Goal: Transaction & Acquisition: Book appointment/travel/reservation

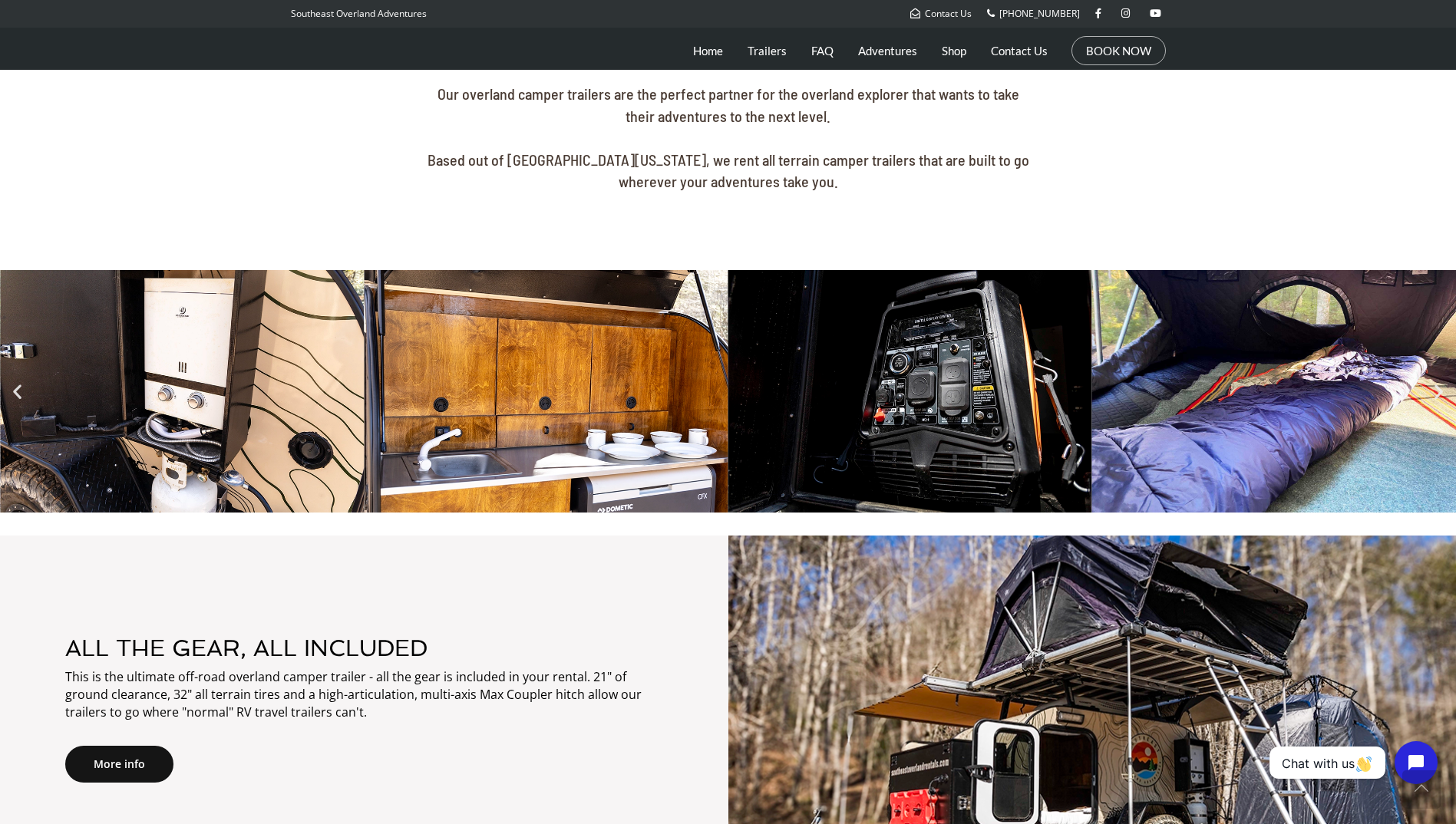
scroll to position [844, 0]
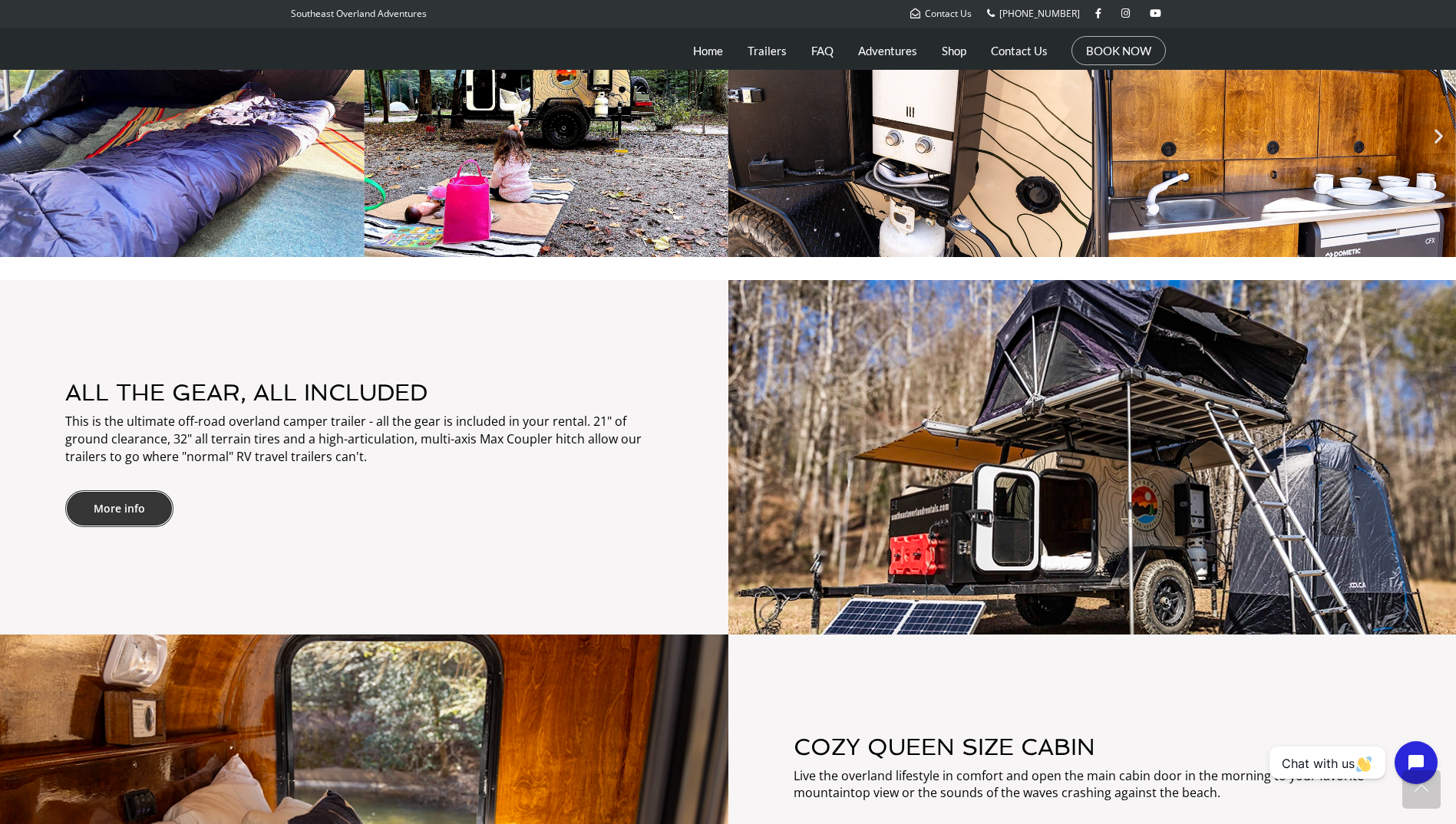
click at [125, 505] on link "More info" at bounding box center [120, 509] width 108 height 37
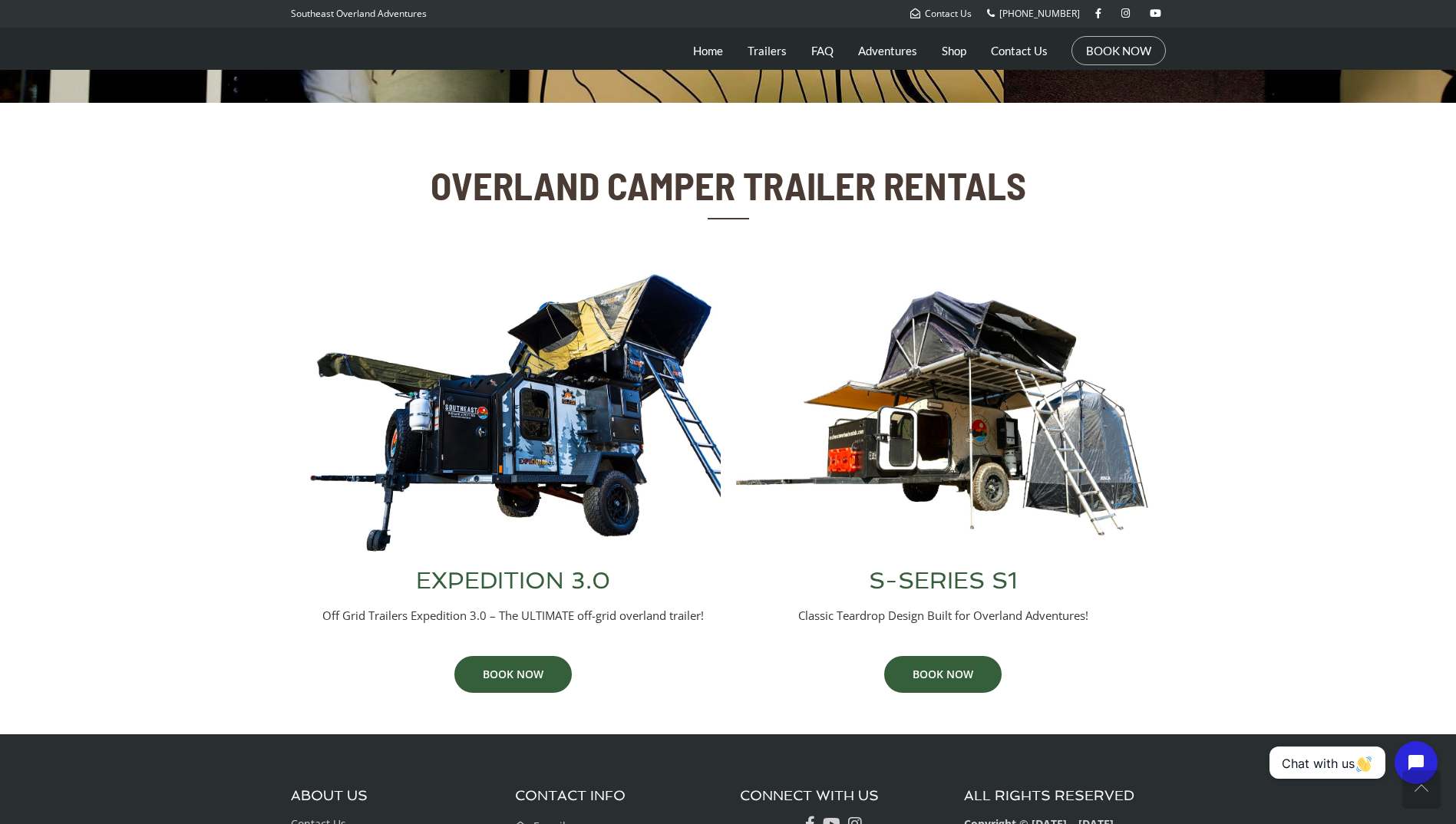
scroll to position [461, 0]
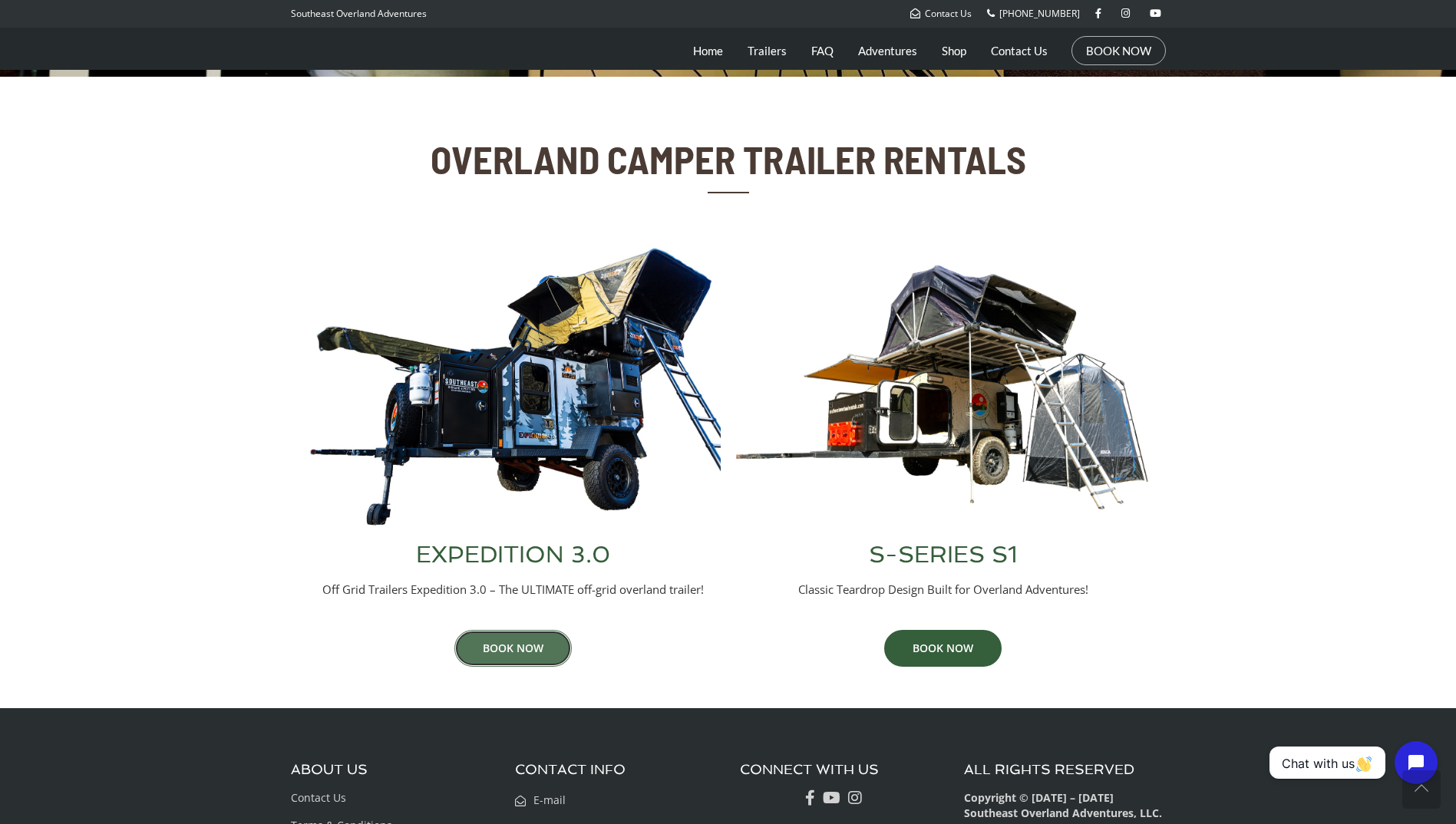
click at [499, 648] on link "BOOK NOW" at bounding box center [512, 648] width 117 height 37
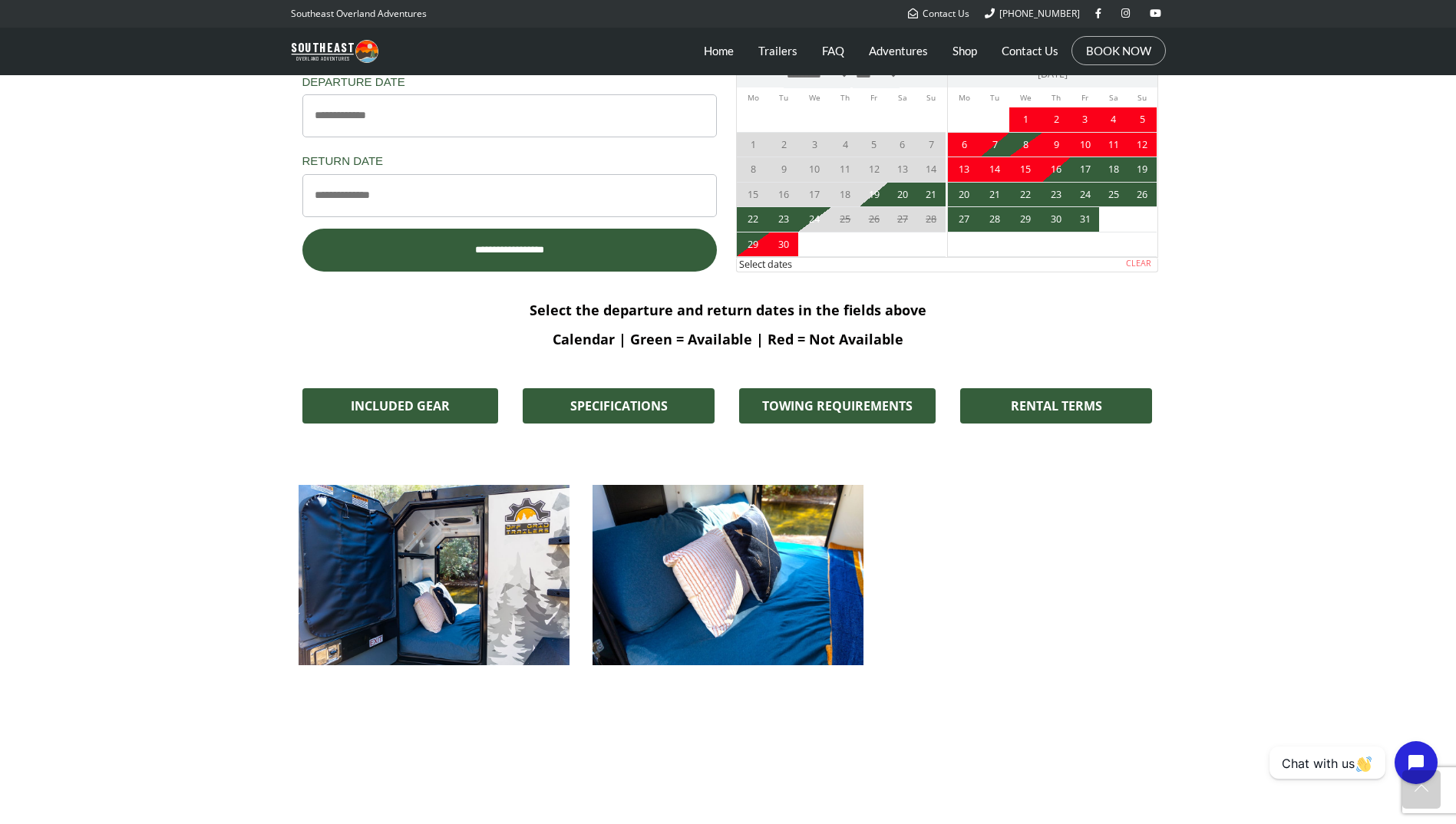
scroll to position [921, 0]
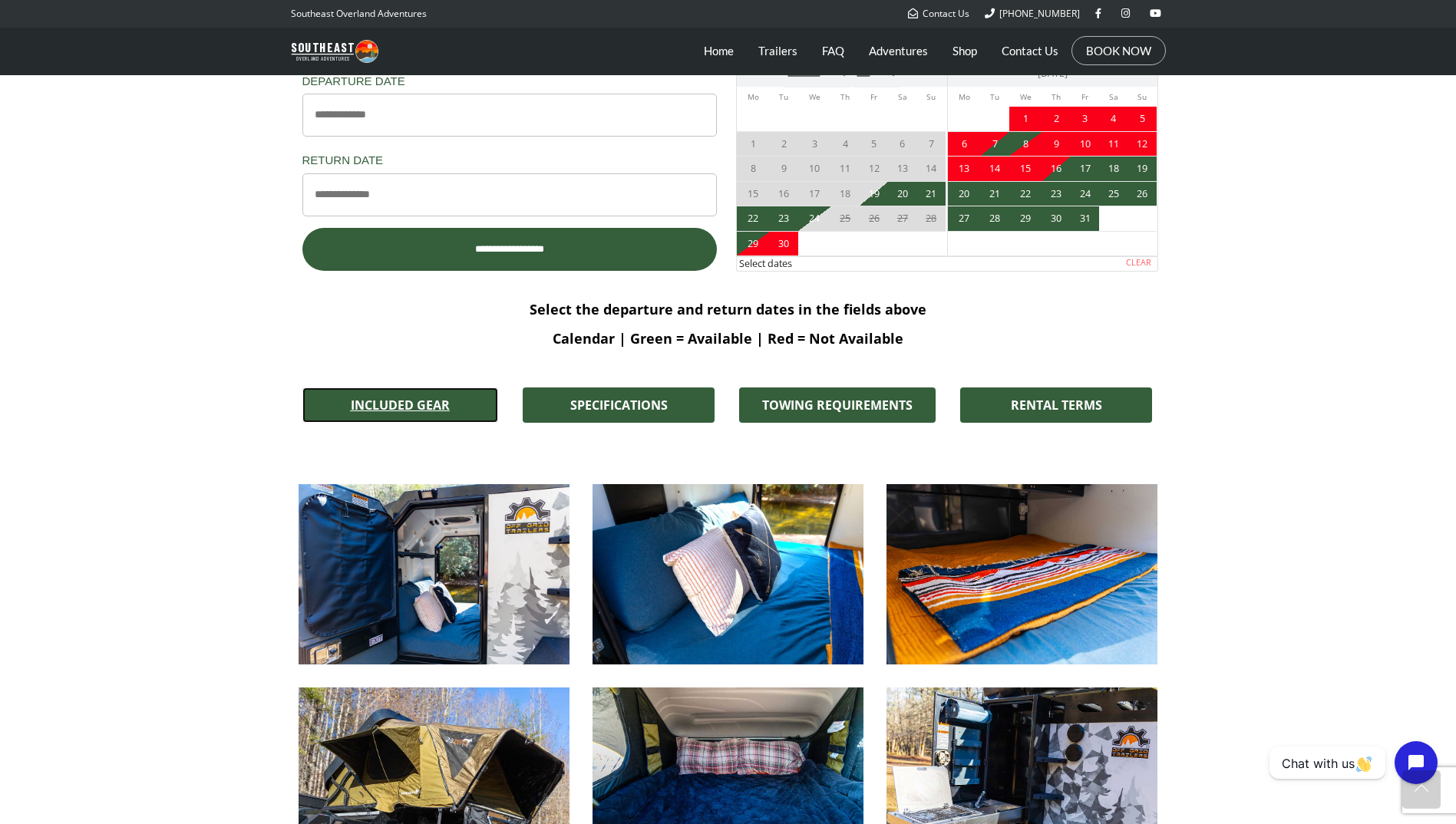
click at [433, 406] on span "INCLUDED GEAR" at bounding box center [400, 405] width 99 height 12
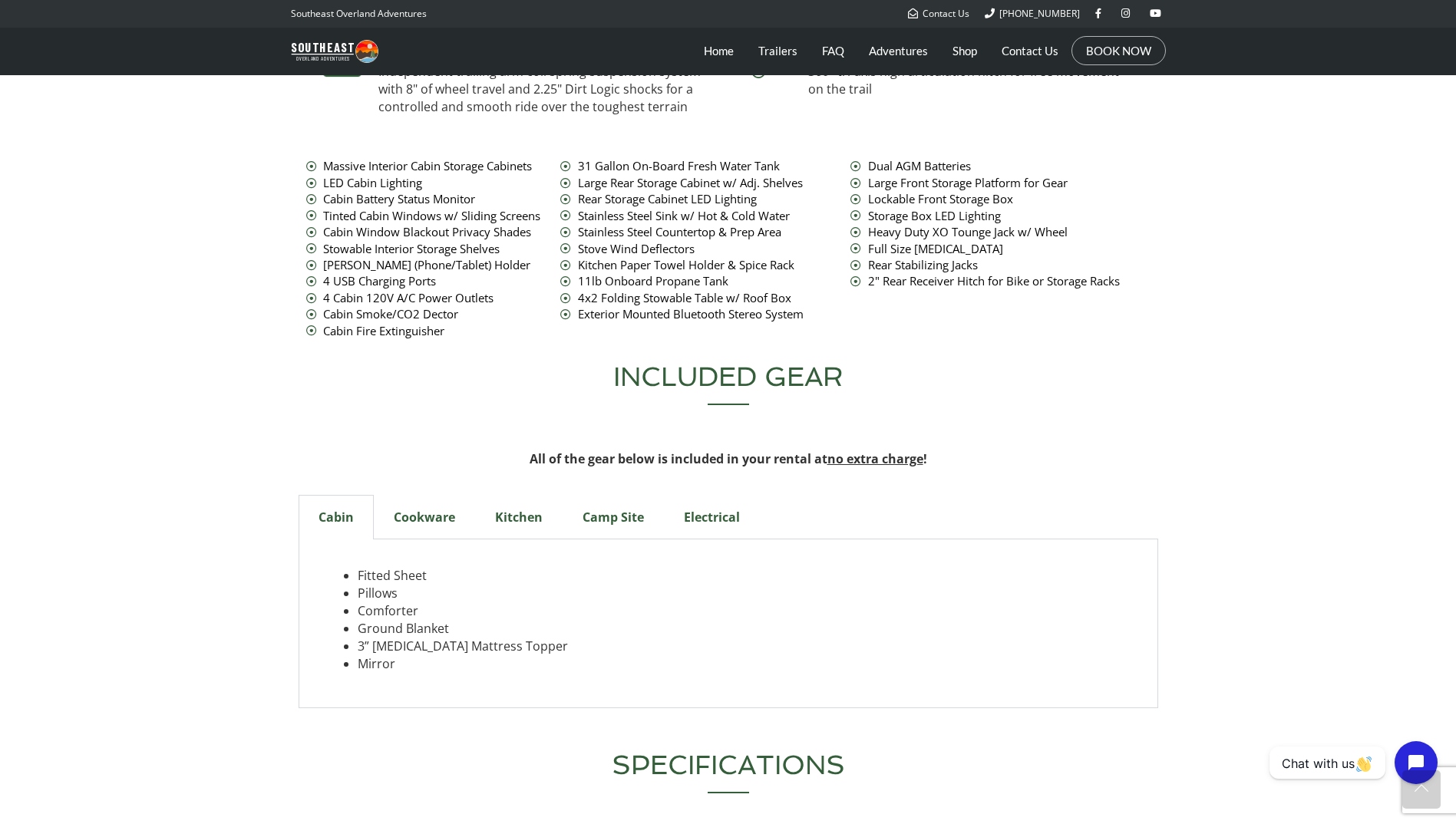
scroll to position [4984, 0]
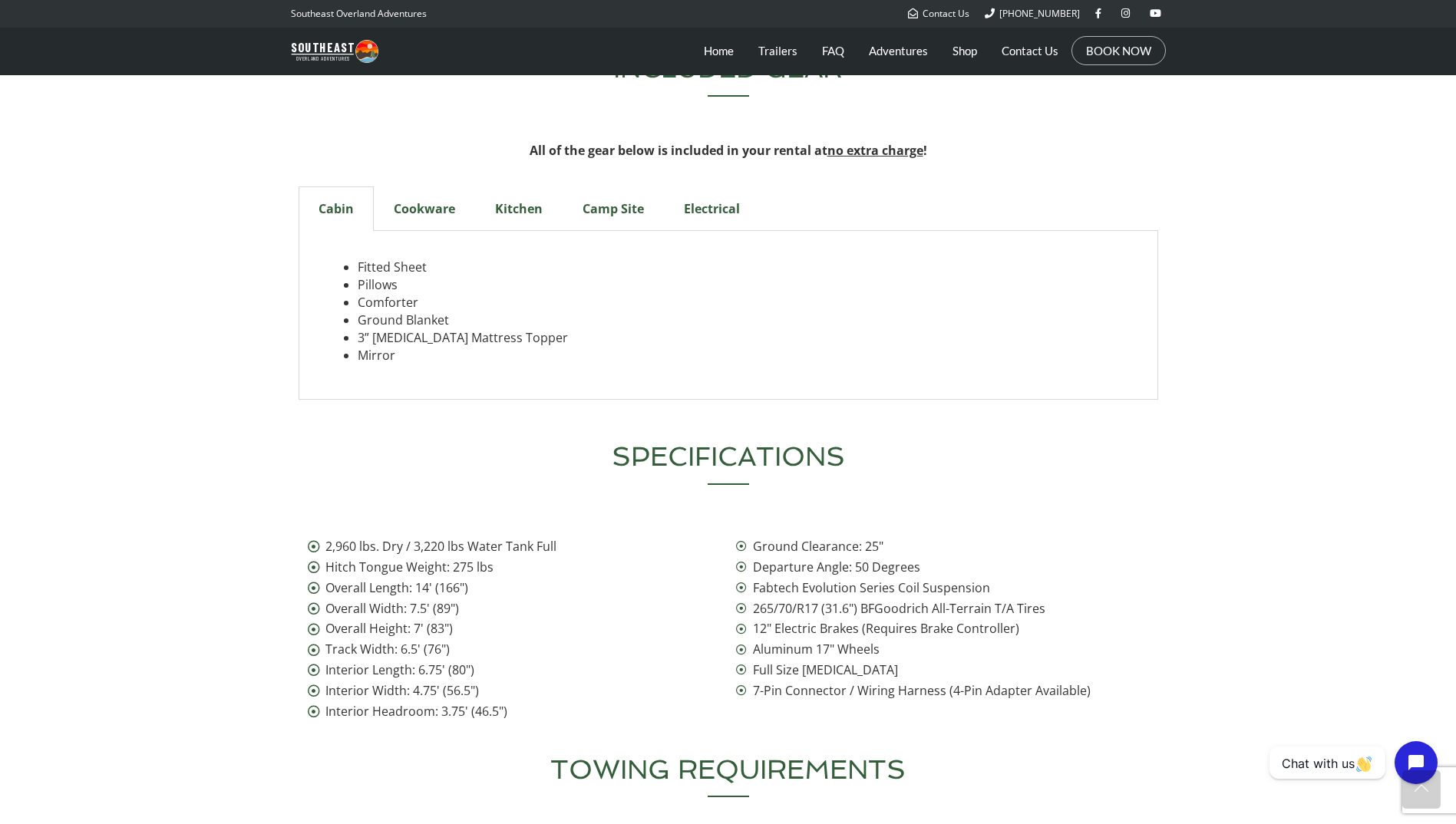
click at [435, 186] on div "Cookware" at bounding box center [424, 208] width 101 height 45
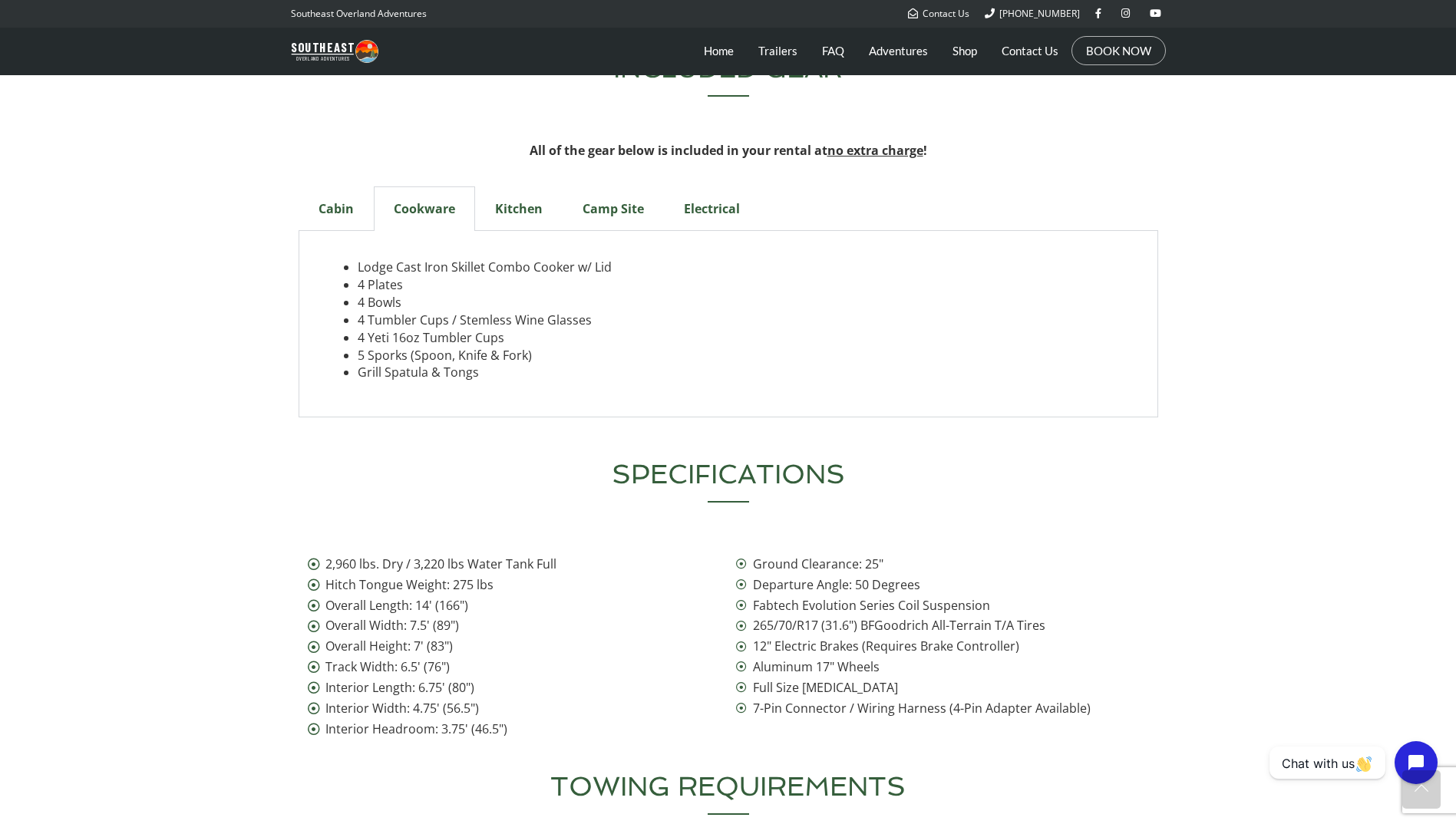
click at [493, 186] on div "Kitchen" at bounding box center [519, 208] width 87 height 45
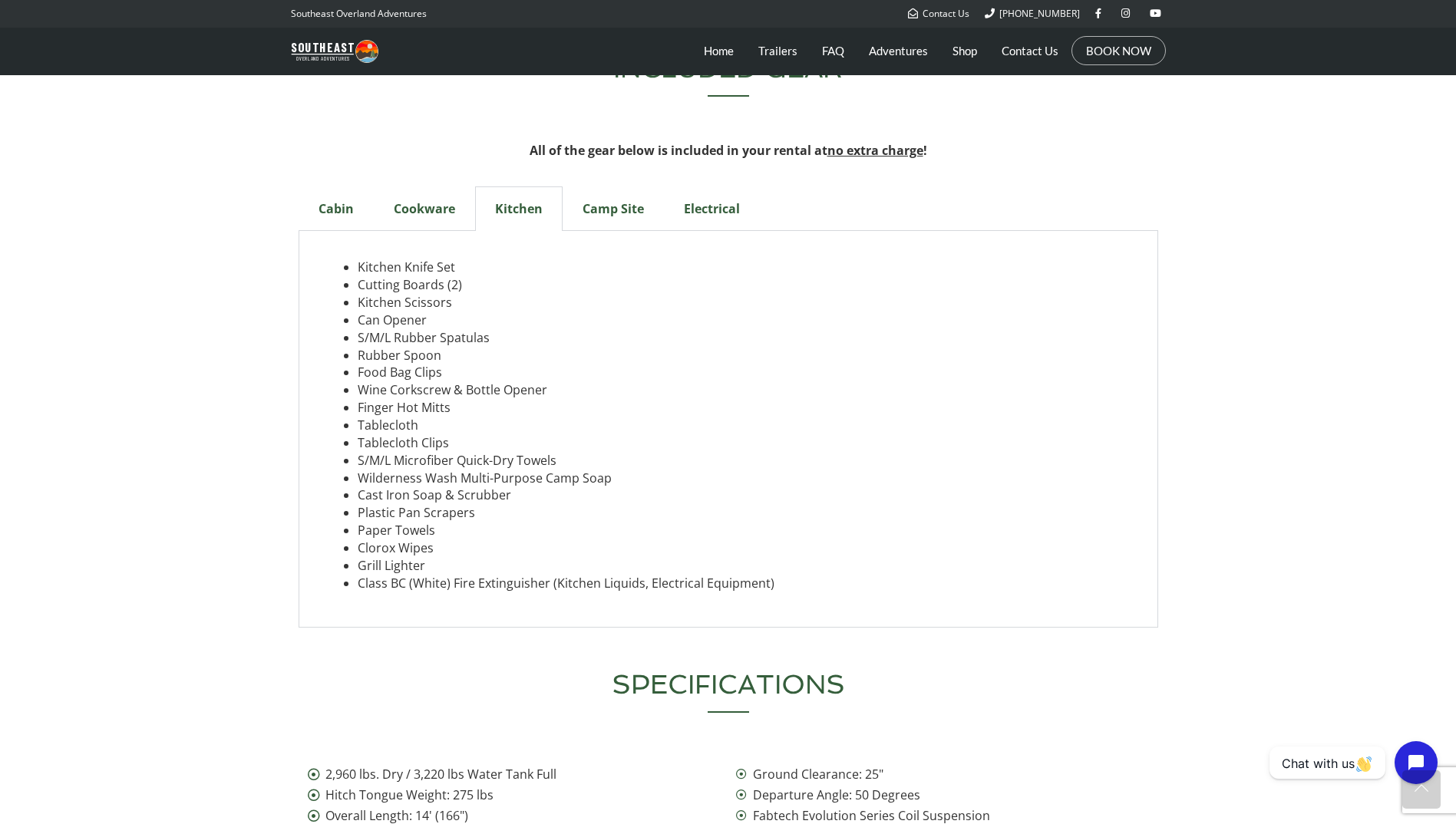
click at [591, 186] on div "Camp Site" at bounding box center [613, 208] width 101 height 45
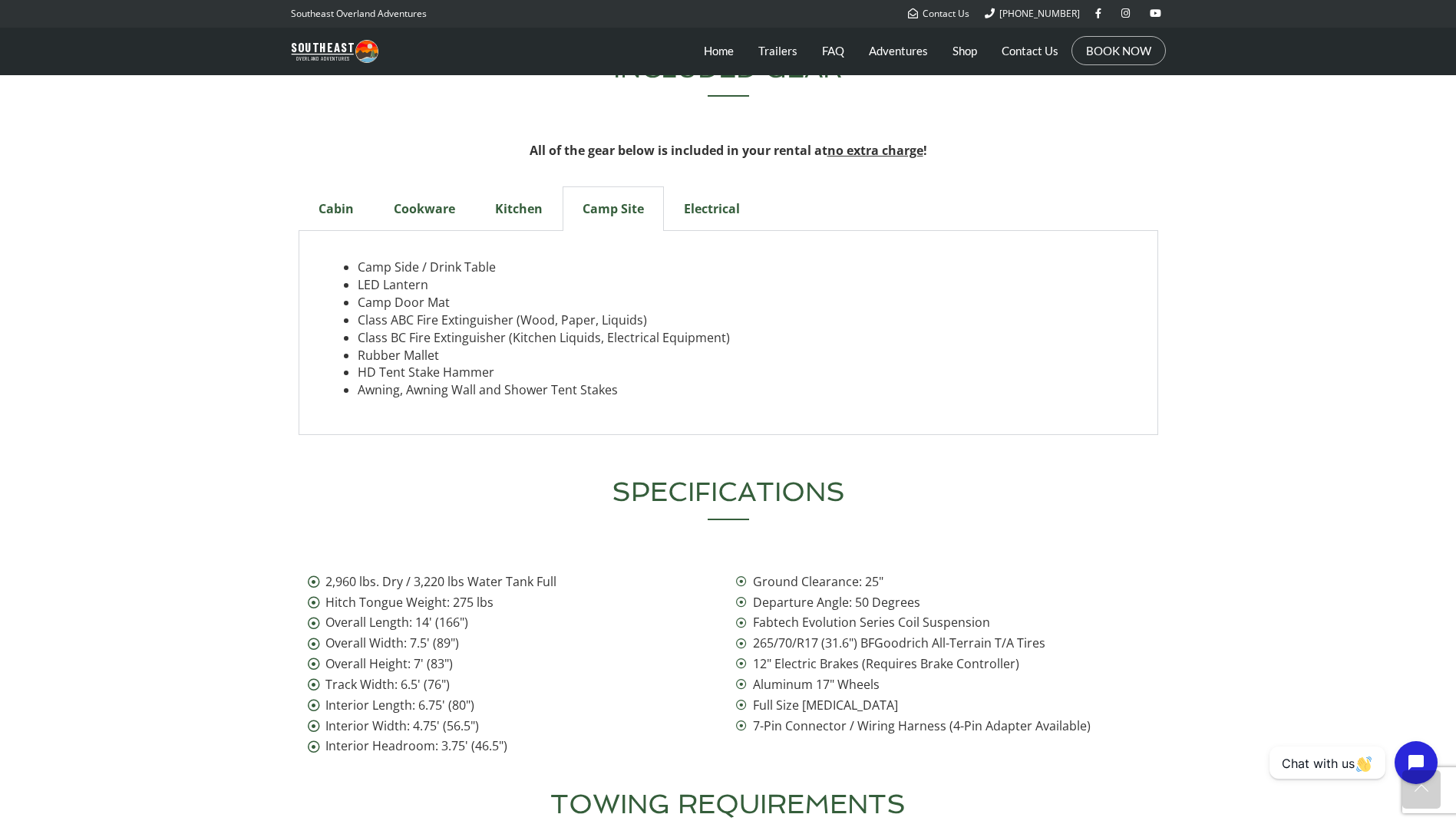
click at [703, 186] on div "Electrical" at bounding box center [711, 208] width 96 height 45
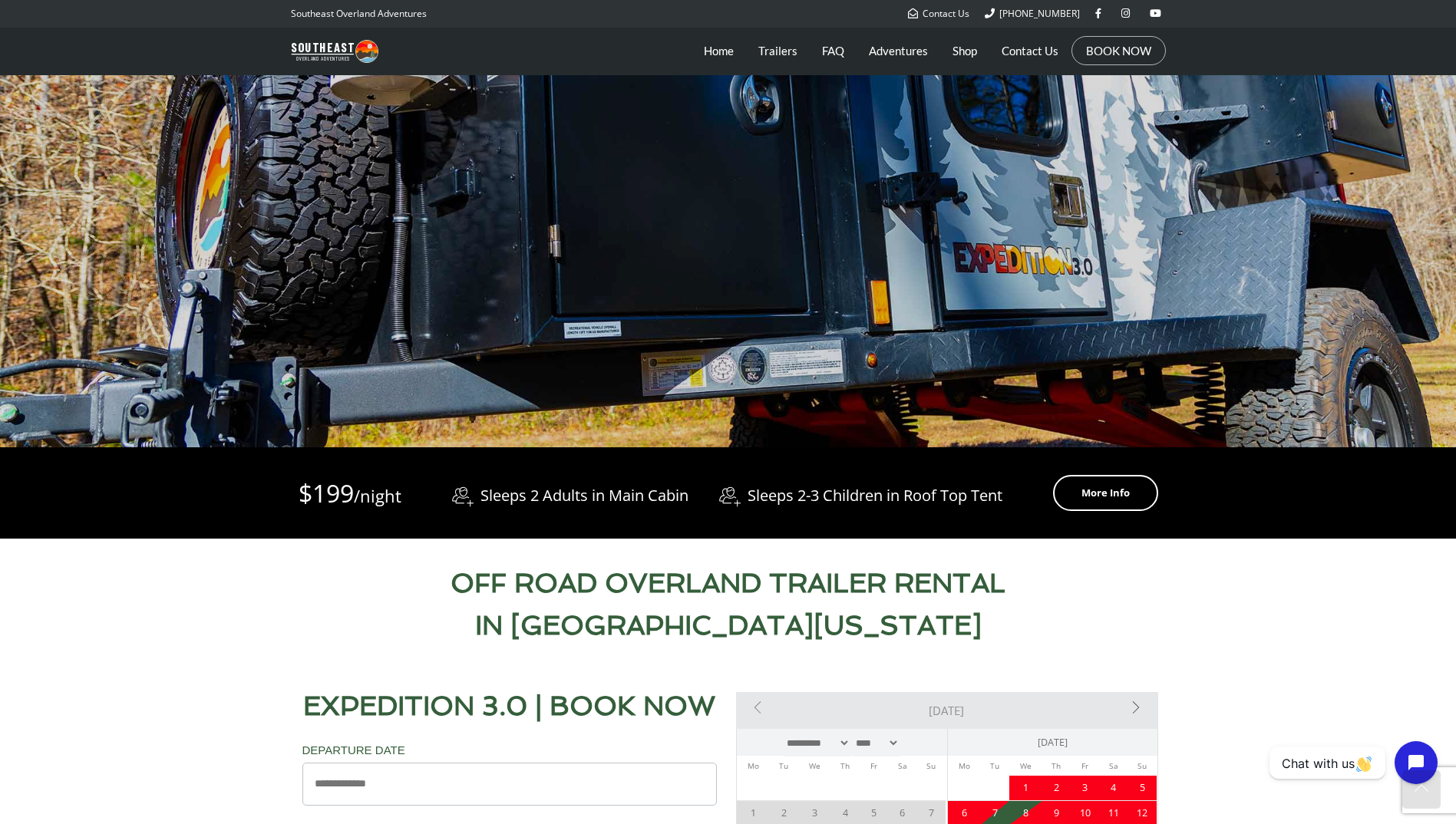
scroll to position [0, 0]
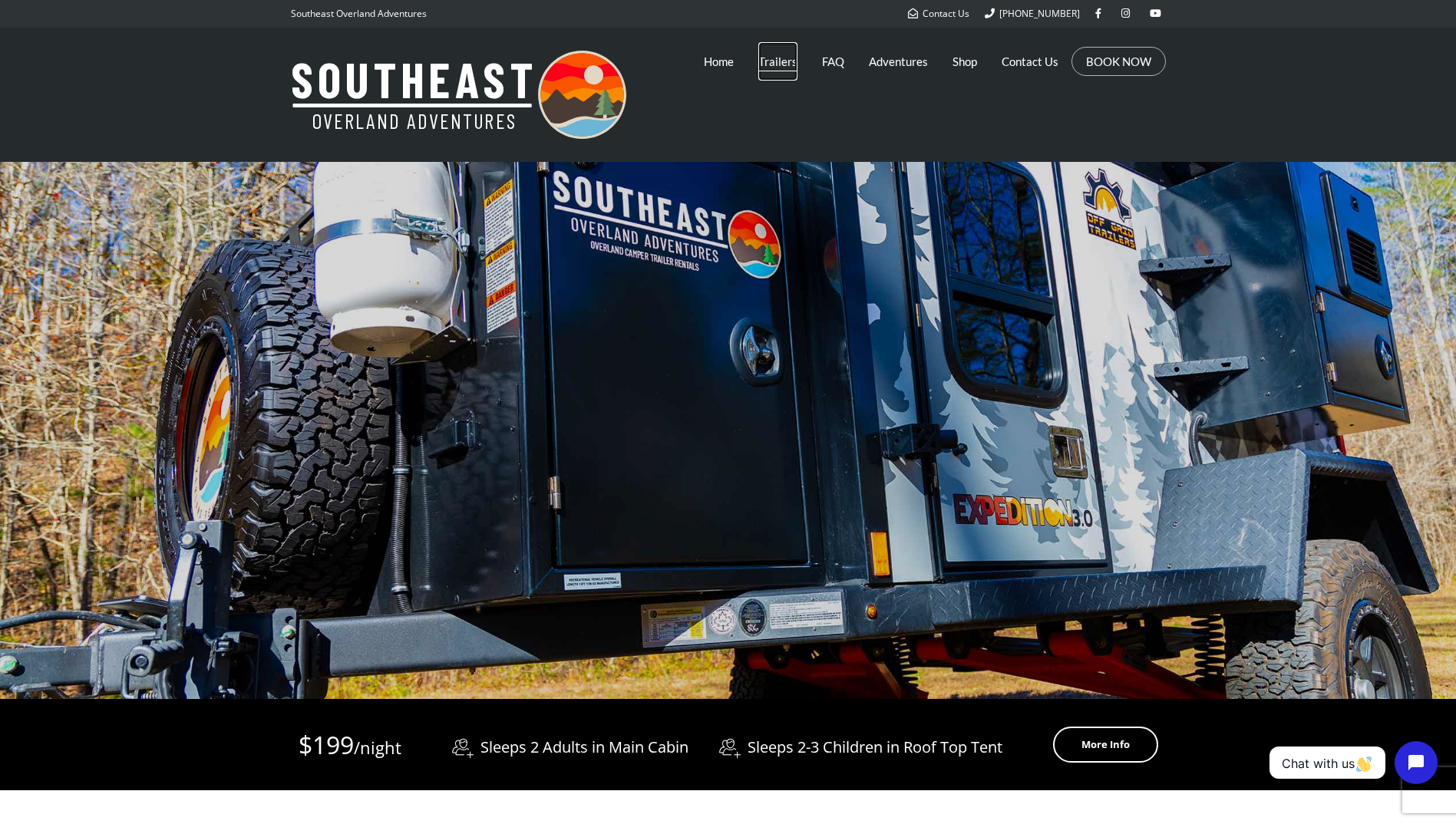
click at [775, 59] on link "Trailers" at bounding box center [778, 61] width 39 height 38
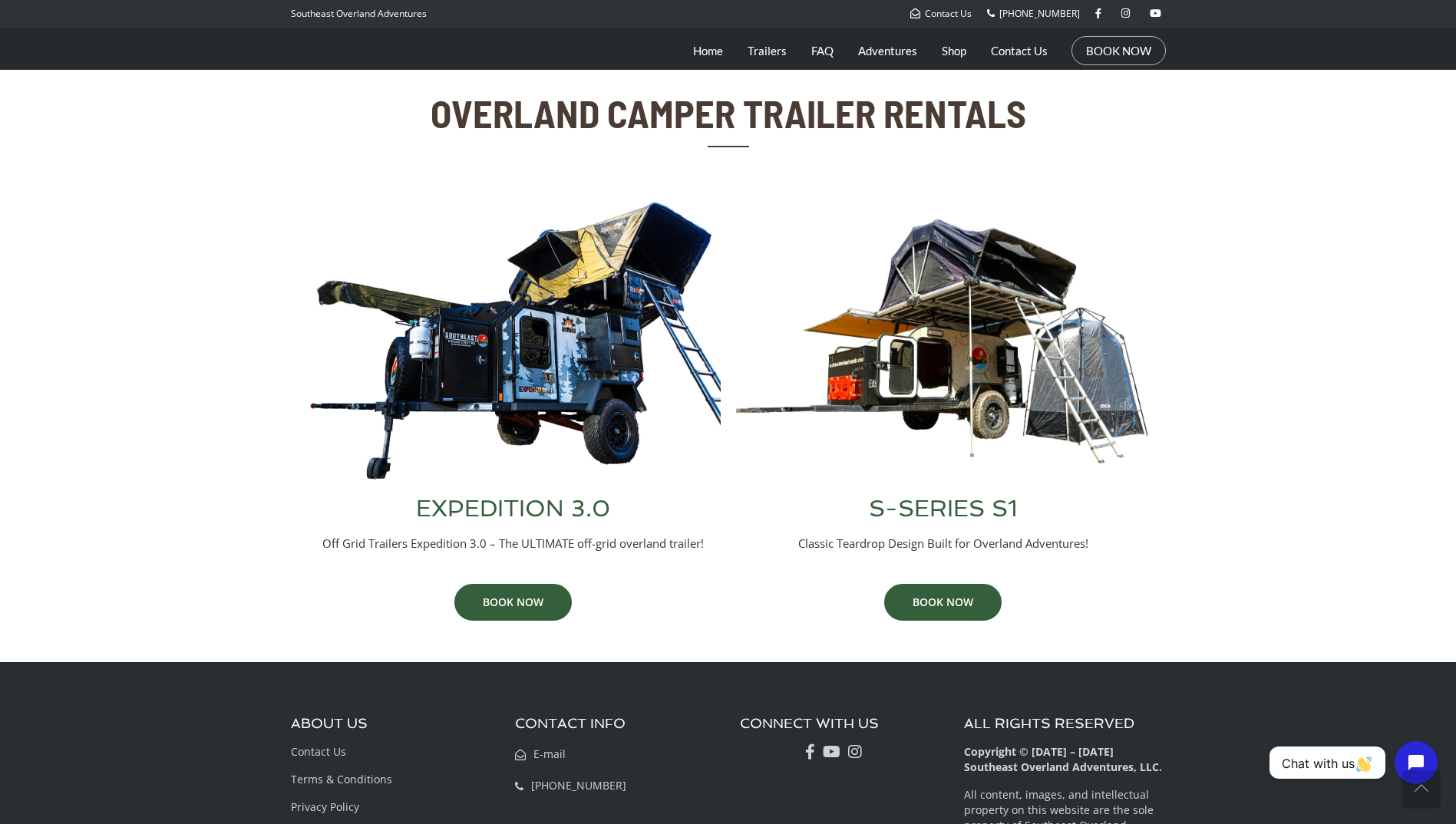
scroll to position [537, 0]
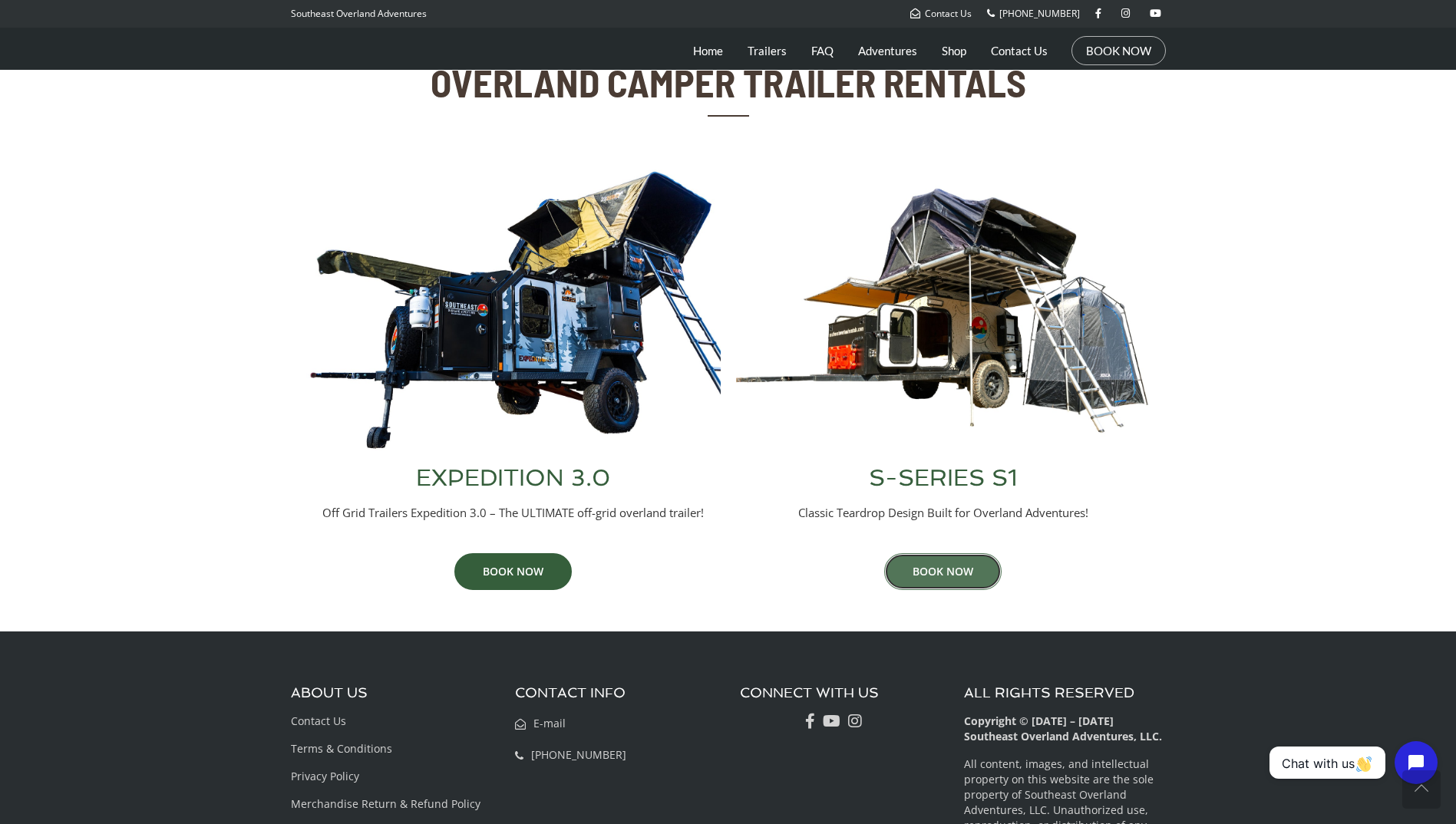
click at [940, 567] on link "BOOK NOW" at bounding box center [942, 572] width 117 height 37
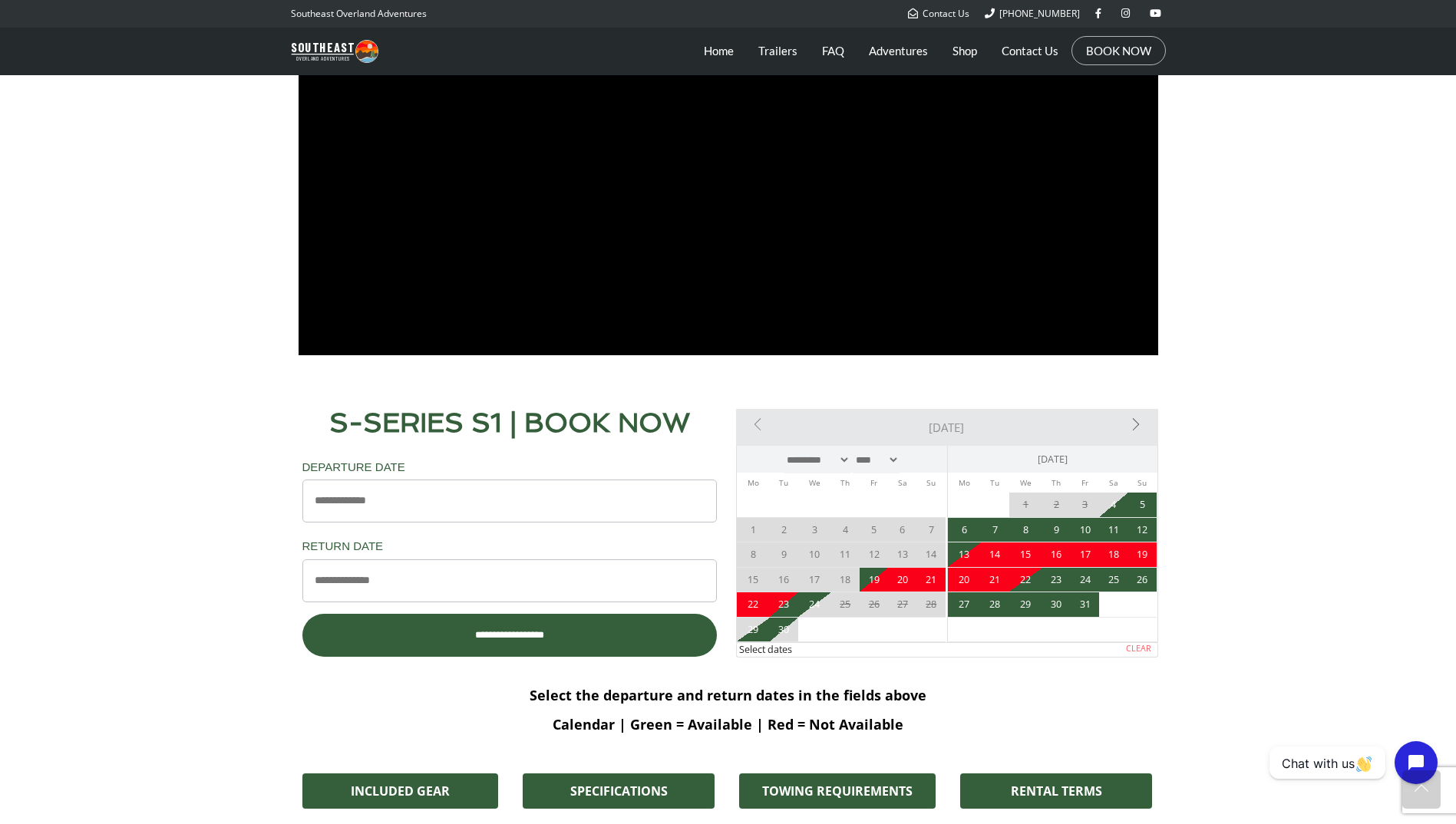
scroll to position [1074, 0]
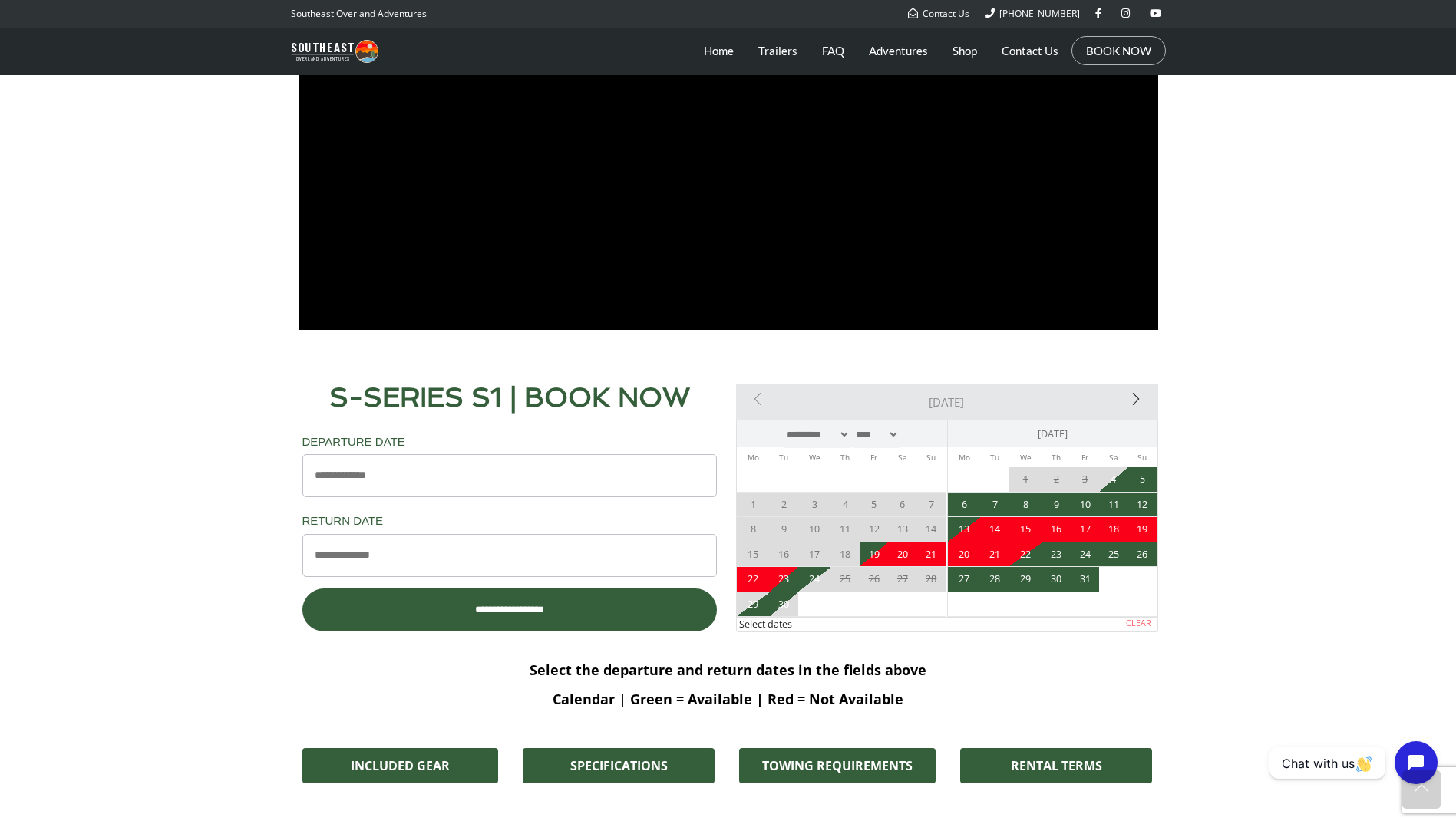
click at [1131, 401] on link "Next>" at bounding box center [1091, 399] width 126 height 31
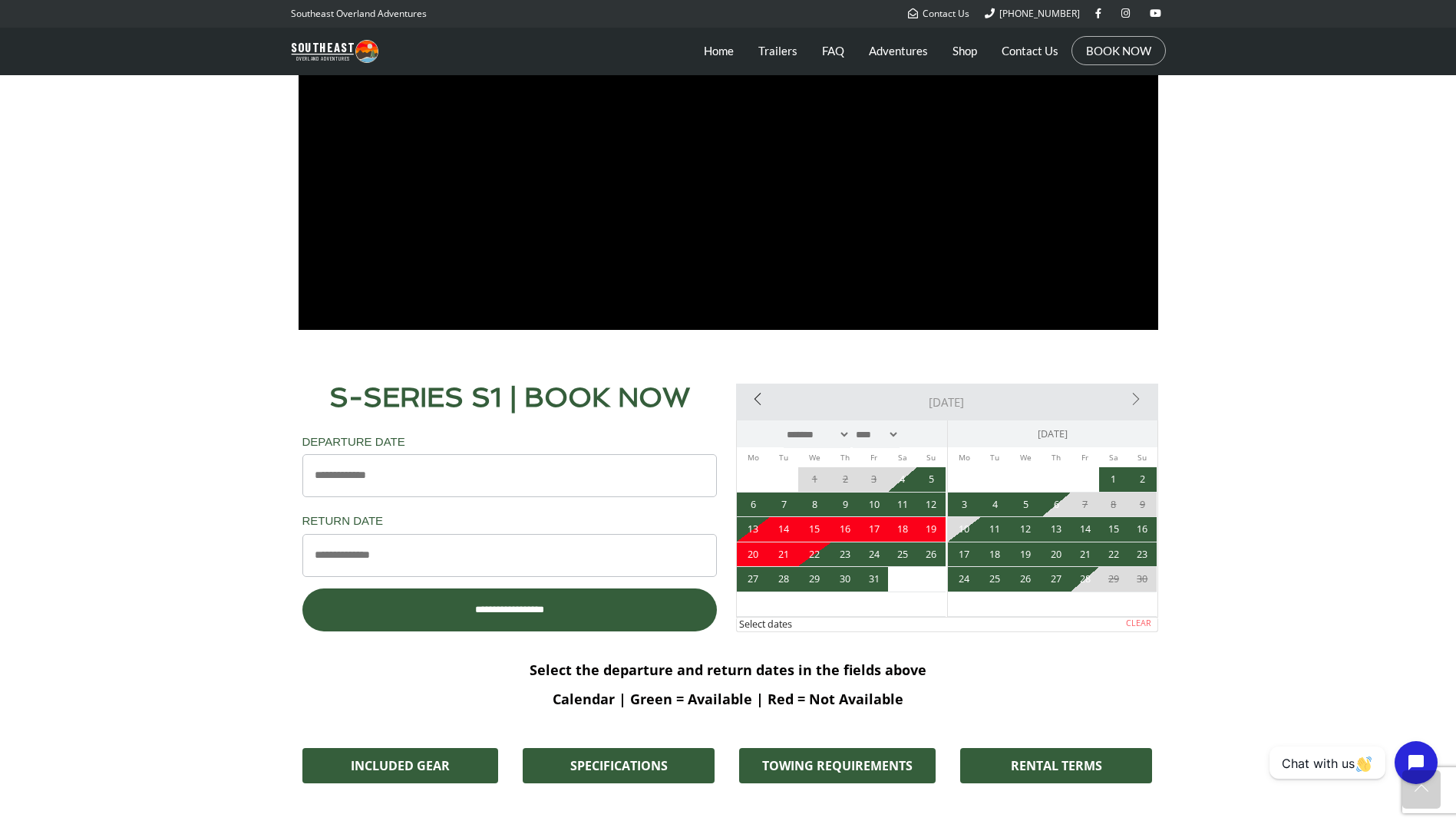
click at [762, 394] on link "<Prev" at bounding box center [802, 399] width 126 height 31
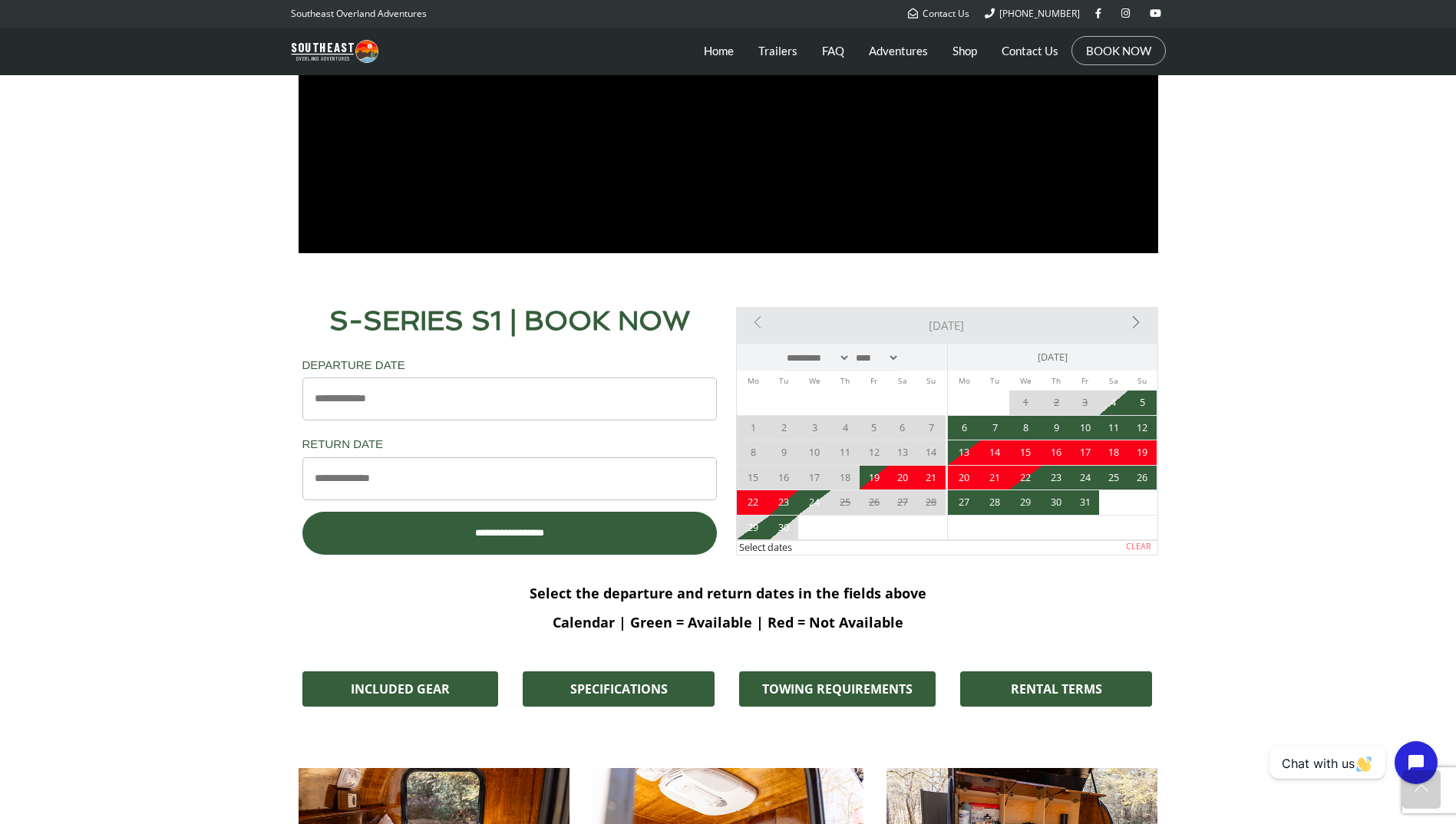
scroll to position [1228, 0]
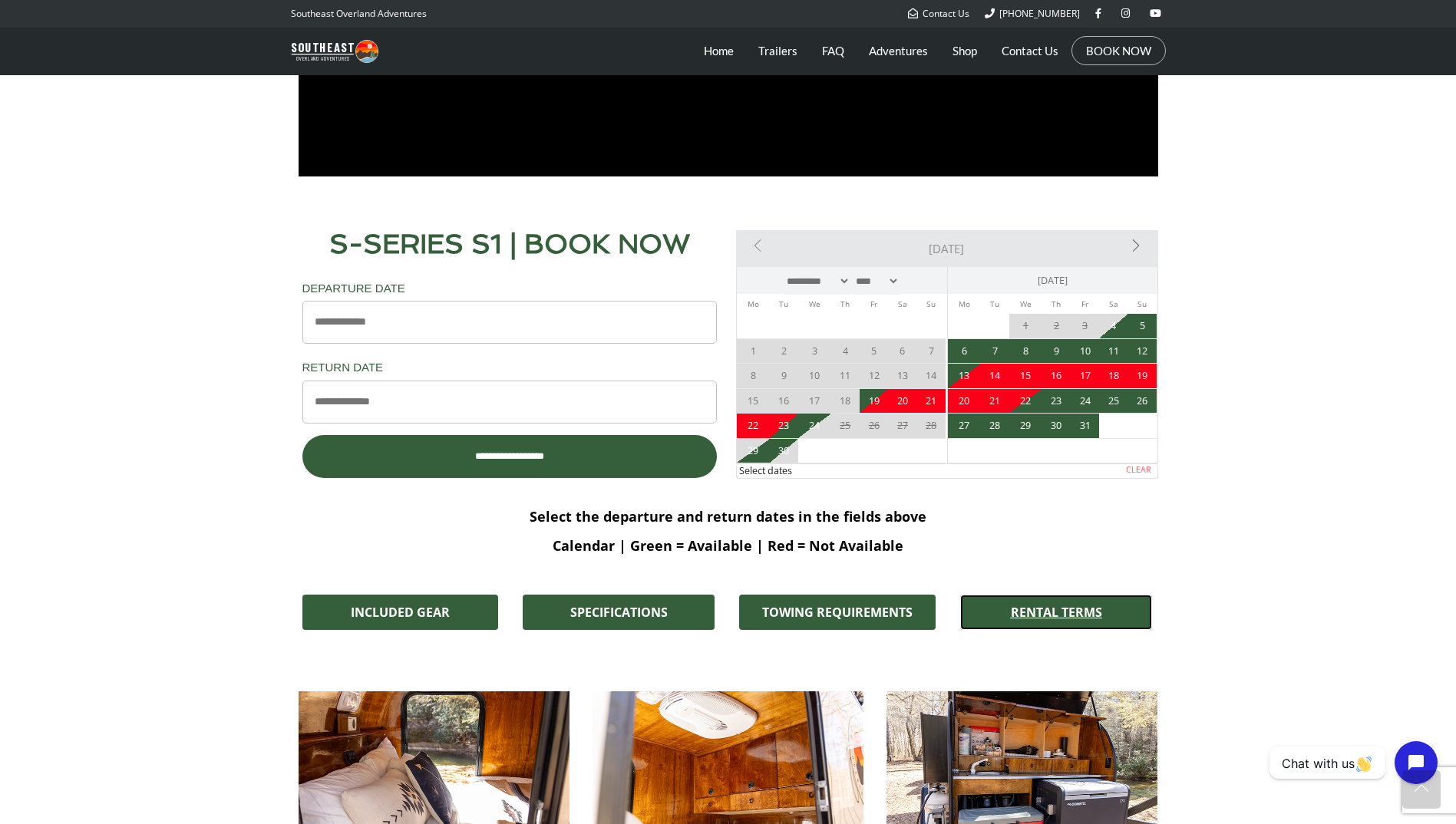
click at [1034, 607] on span "RENTAL TERMS" at bounding box center [1056, 612] width 91 height 12
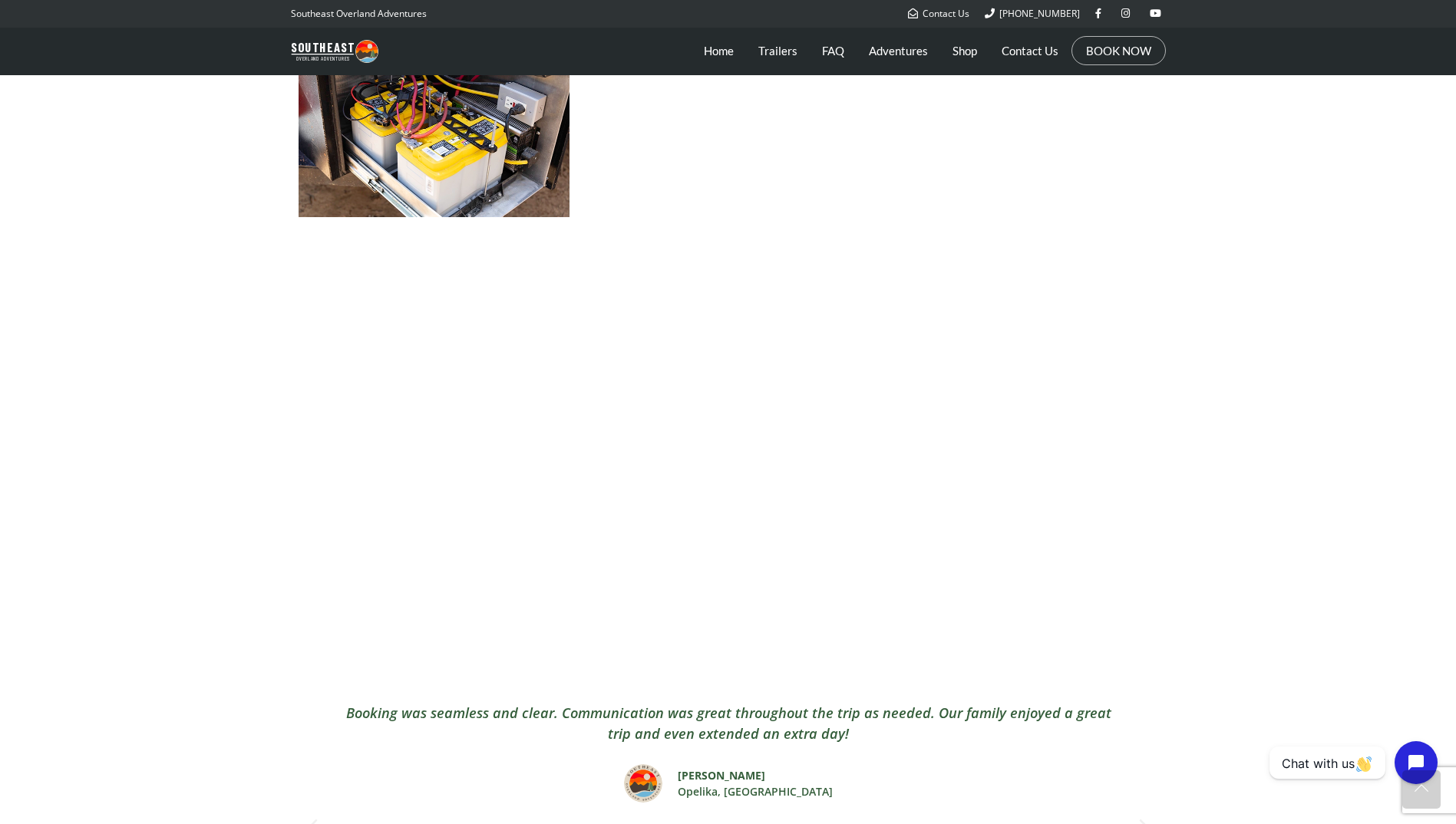
scroll to position [2174, 0]
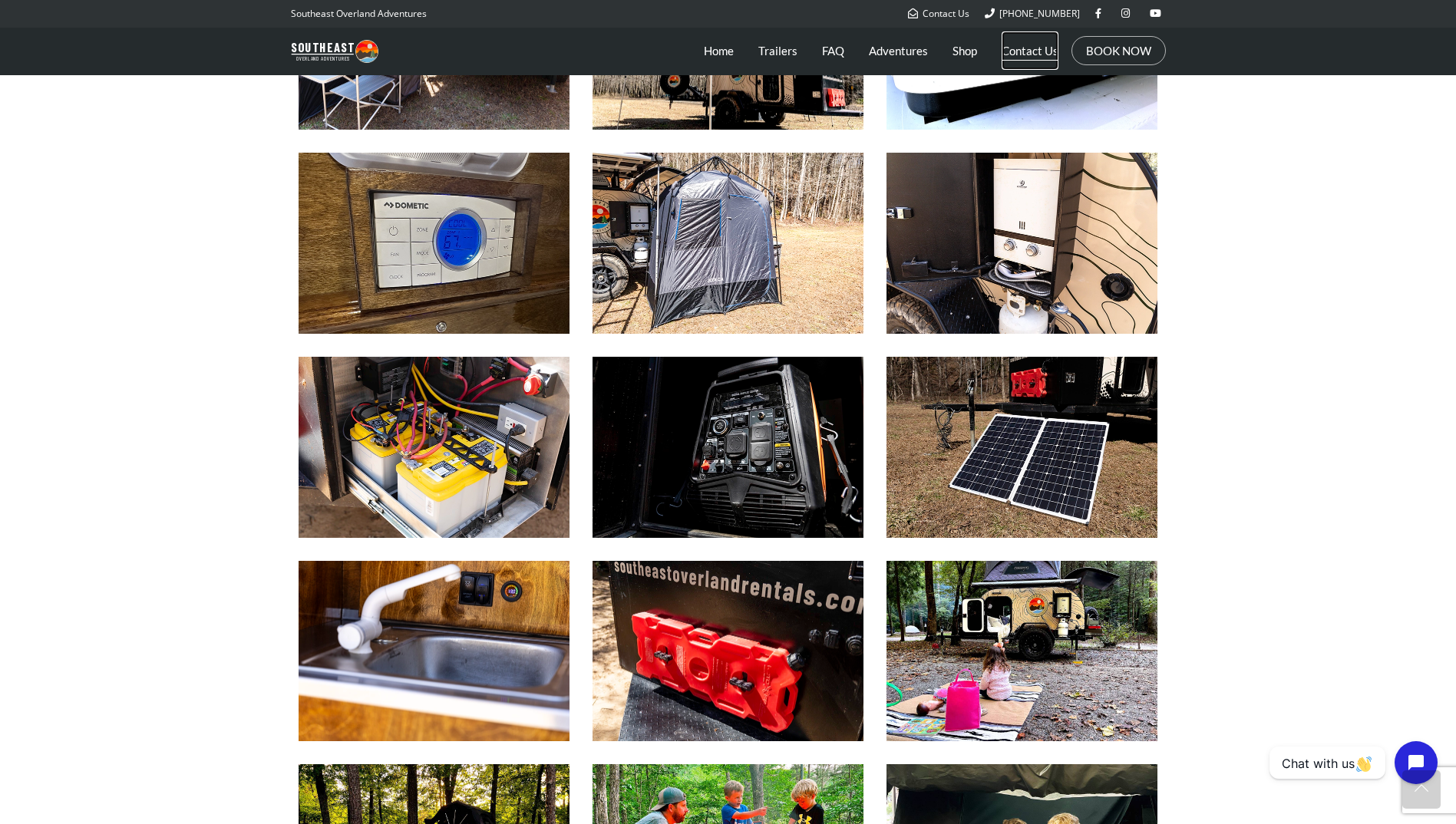
click at [1017, 56] on link "Contact Us" at bounding box center [1029, 50] width 57 height 38
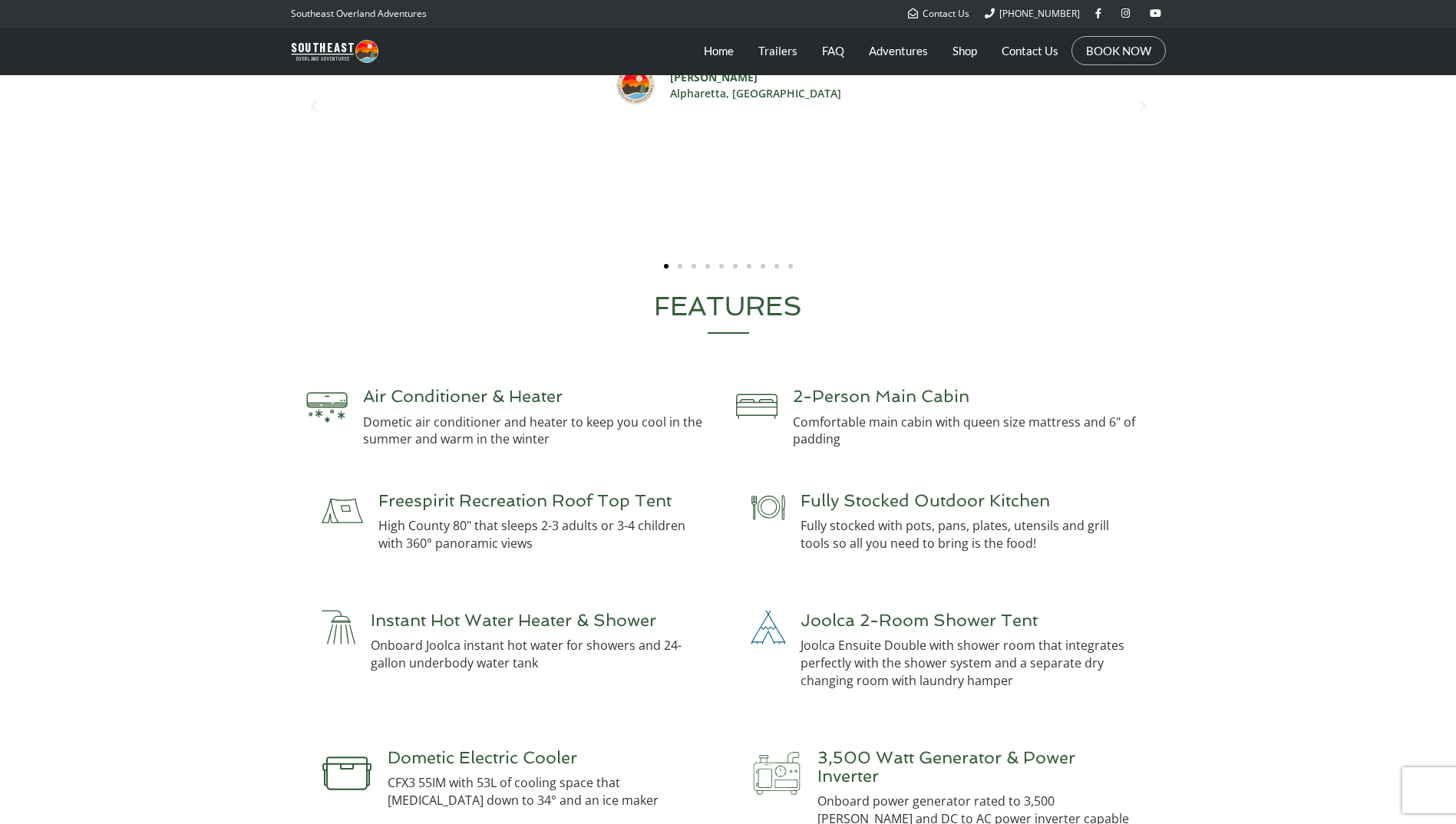
scroll to position [2174, 0]
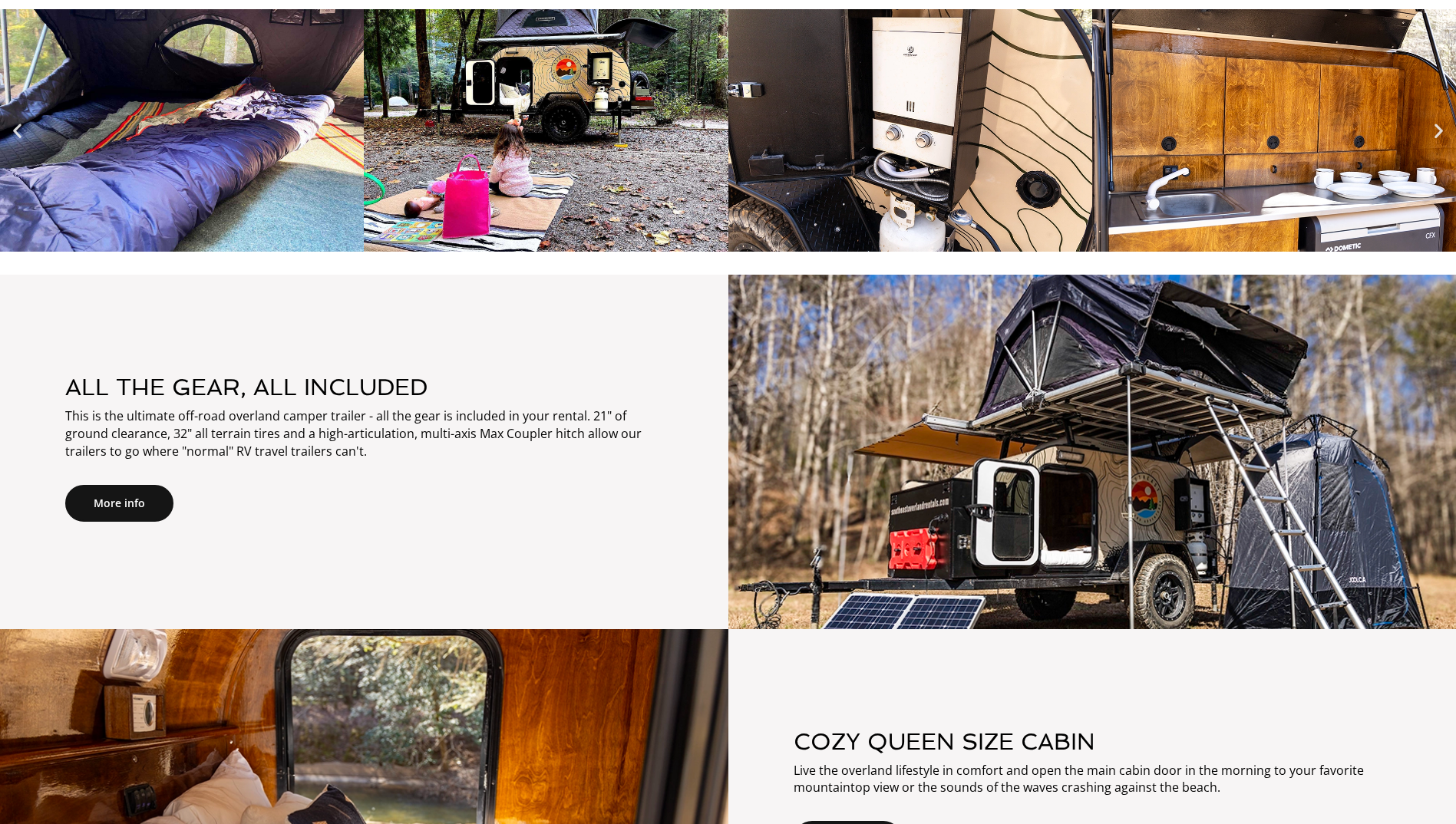
scroll to position [844, 0]
